Goal: Task Accomplishment & Management: Use online tool/utility

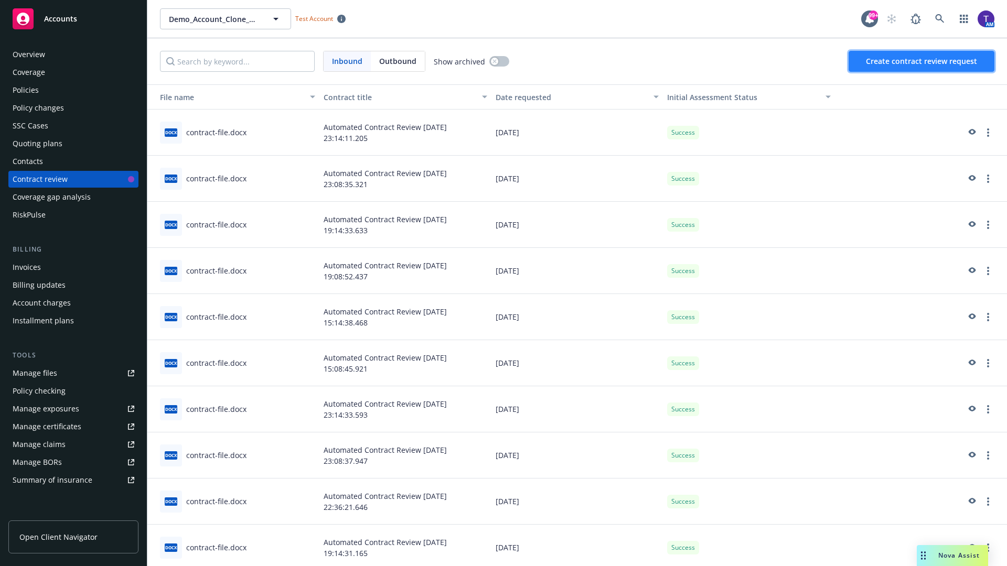
click at [922, 61] on span "Create contract review request" at bounding box center [921, 61] width 111 height 10
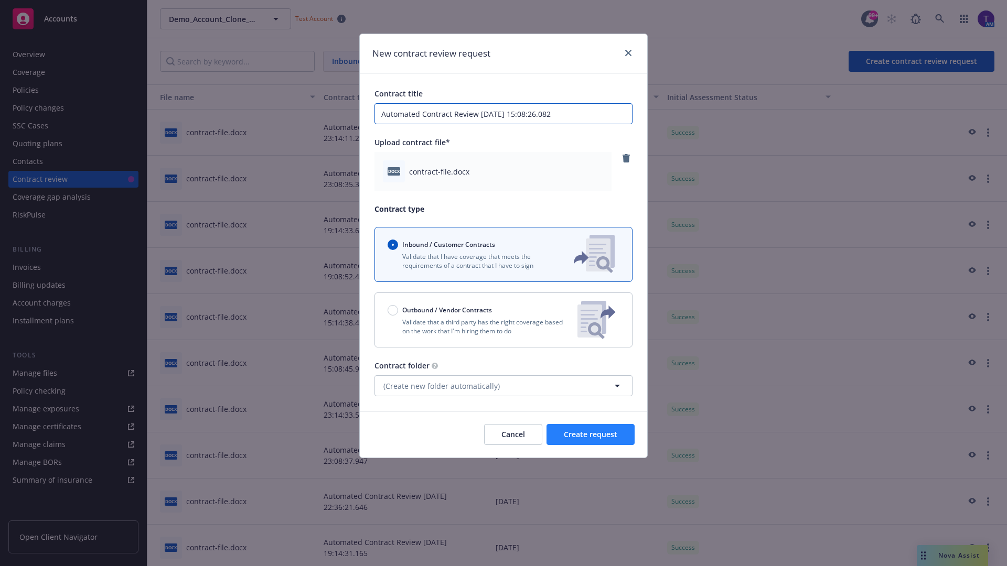
type input "Automated Contract Review 10-14-2025 15:08:26.082"
click at [590, 435] on span "Create request" at bounding box center [590, 434] width 53 height 10
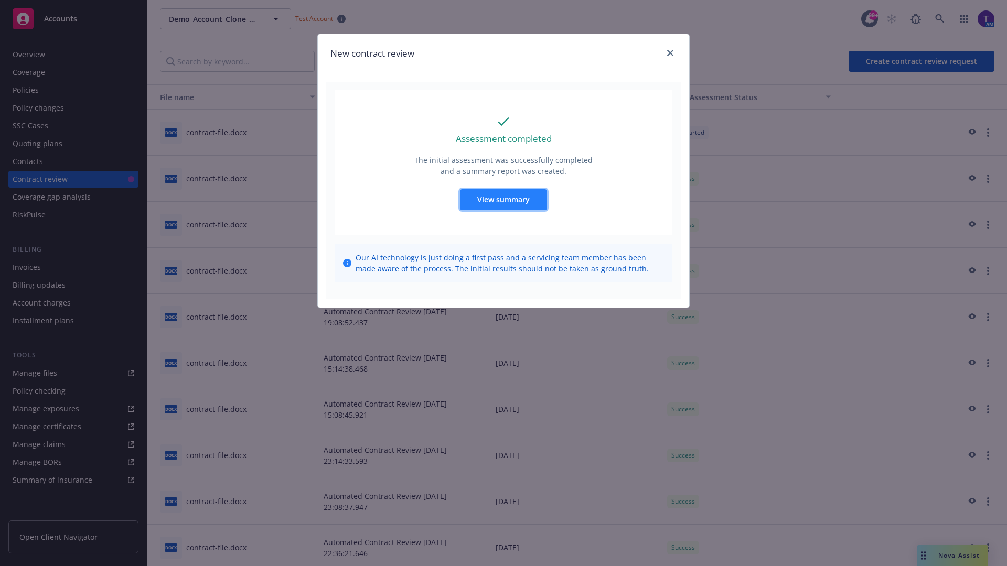
click at [503, 199] on span "View summary" at bounding box center [503, 200] width 52 height 10
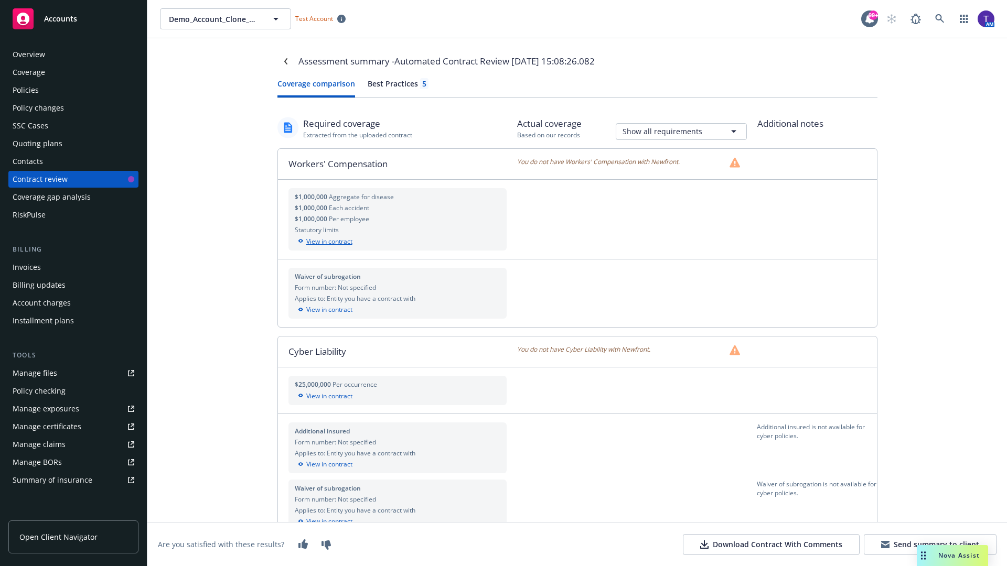
click at [397, 241] on div "View in contract" at bounding box center [398, 241] width 206 height 9
